Goal: Use online tool/utility: Use online tool/utility

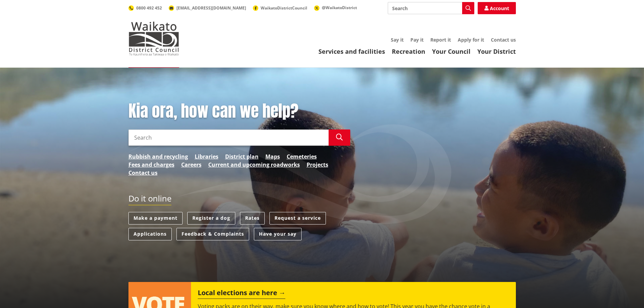
click at [437, 12] on input "Search" at bounding box center [431, 8] width 87 height 12
type input "Rates Calculator"
click at [471, 8] on button "Search" at bounding box center [468, 8] width 12 height 12
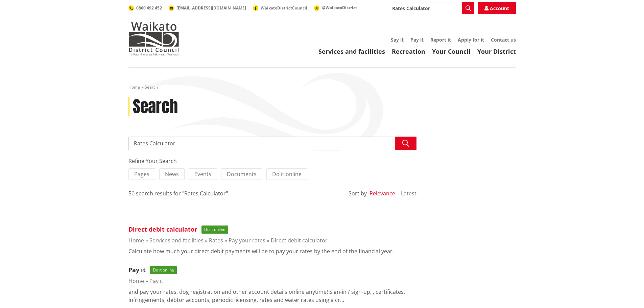
click at [166, 229] on link "Direct debit calculator" at bounding box center [163, 229] width 69 height 8
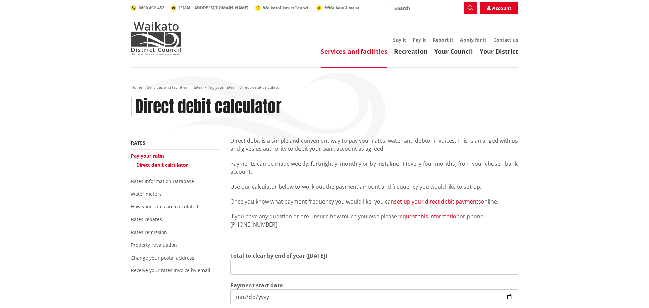
type input "0.00"
type input "[DATE]"
drag, startPoint x: 256, startPoint y: 268, endPoint x: 166, endPoint y: 260, distance: 90.6
click at [164, 260] on div "More from this section Rates Pay your rates Direct debit calculator Rates Infor…" at bounding box center [322, 276] width 398 height 278
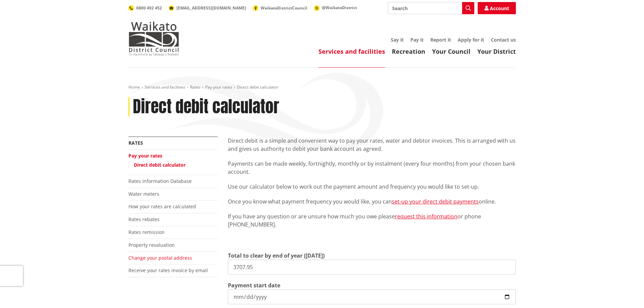
type input "3,707.95"
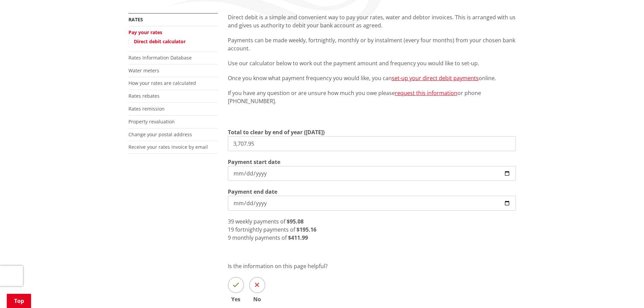
scroll to position [135, 0]
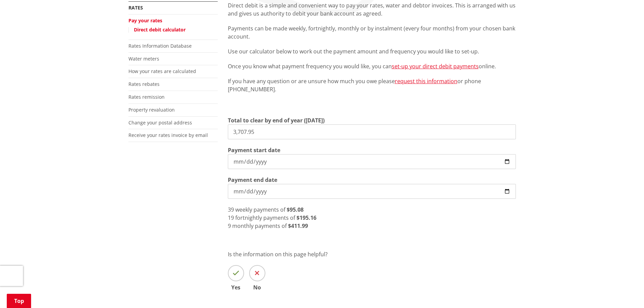
drag, startPoint x: 386, startPoint y: 234, endPoint x: 393, endPoint y: 231, distance: 8.2
click at [386, 233] on div "Direct debit is a simple and convenient way to pay your rates, water and debtor…" at bounding box center [372, 155] width 298 height 309
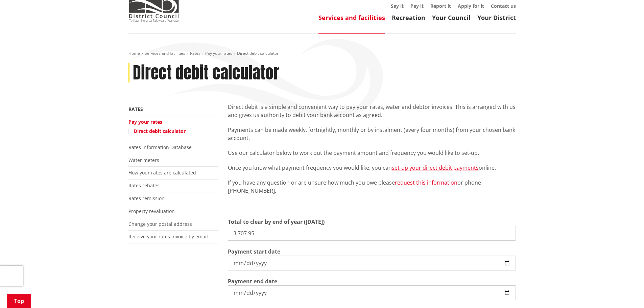
scroll to position [101, 0]
